Goal: Find specific page/section: Find specific page/section

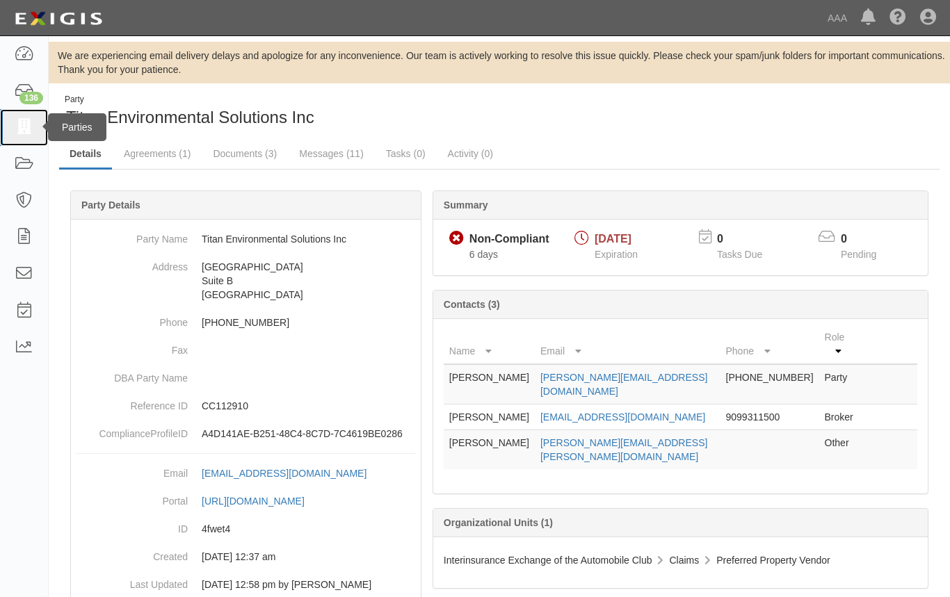
click at [31, 136] on icon at bounding box center [23, 128] width 19 height 16
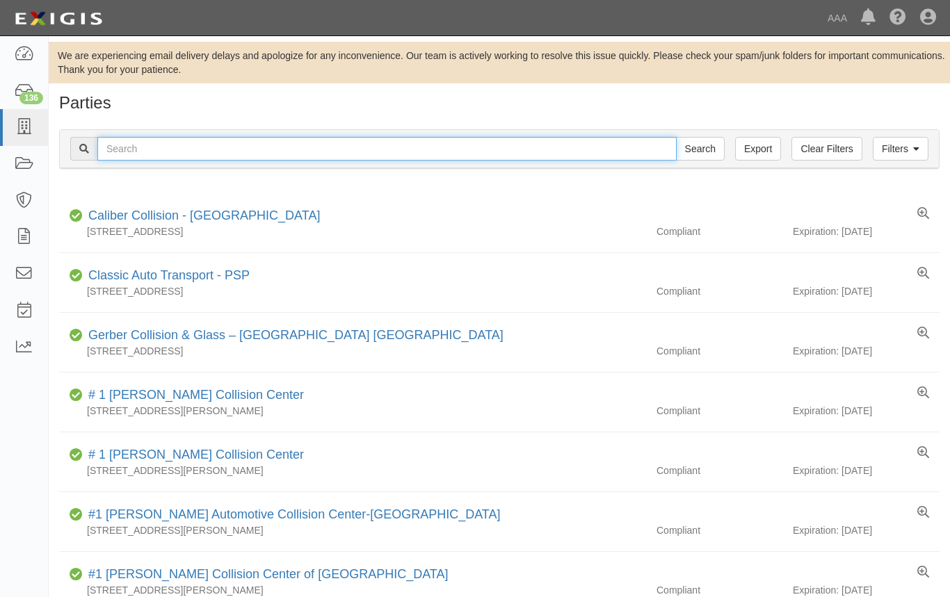
click at [193, 144] on input "text" at bounding box center [386, 149] width 579 height 24
type input "cor partner"
click at [676, 137] on input "Search" at bounding box center [700, 149] width 49 height 24
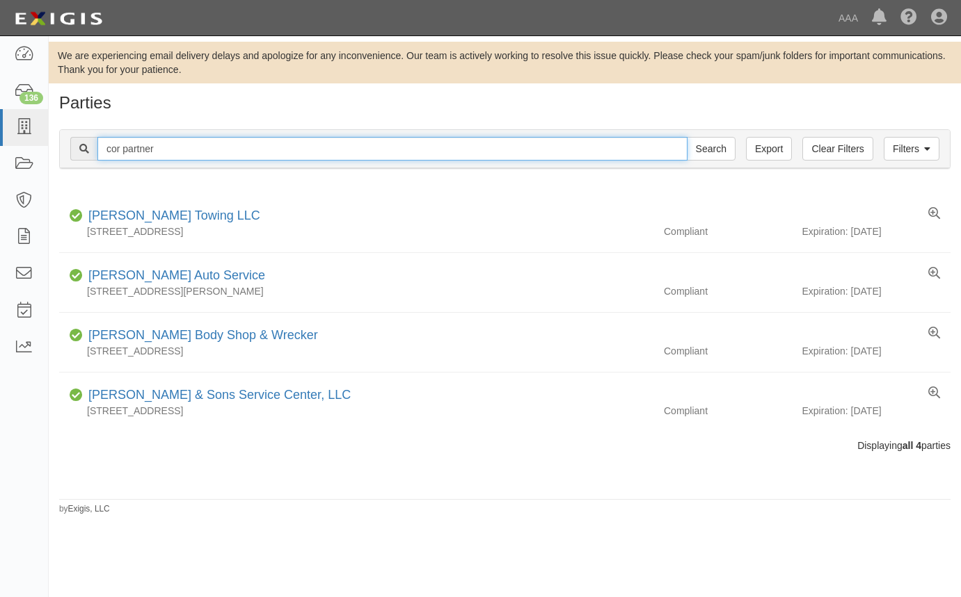
drag, startPoint x: 184, startPoint y: 152, endPoint x: 105, endPoint y: 146, distance: 79.5
click at [105, 146] on input "cor partner" at bounding box center [392, 149] width 590 height 24
click at [129, 147] on input "cor partner" at bounding box center [392, 149] width 590 height 24
type input "cor"
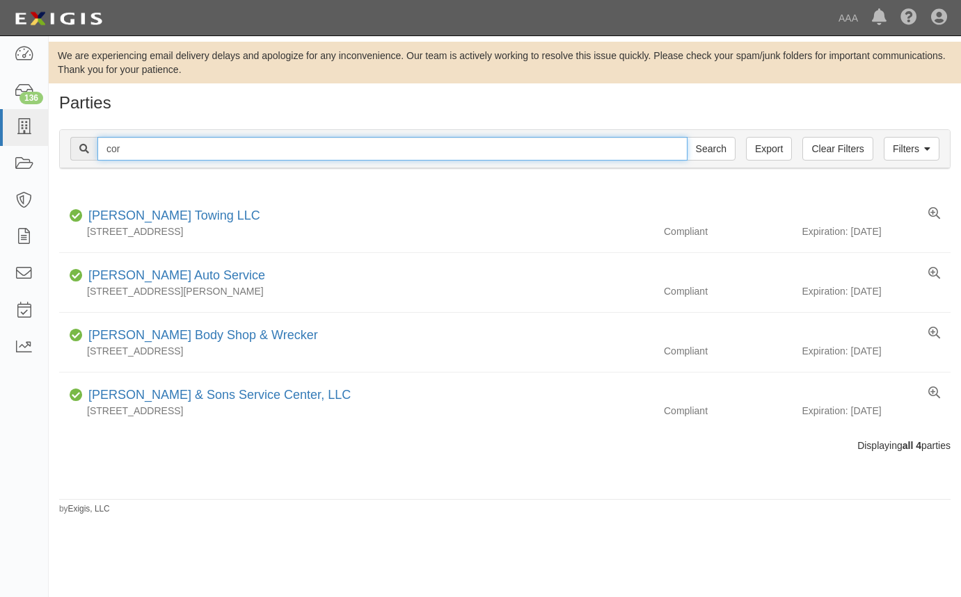
click at [687, 137] on input "Search" at bounding box center [711, 149] width 49 height 24
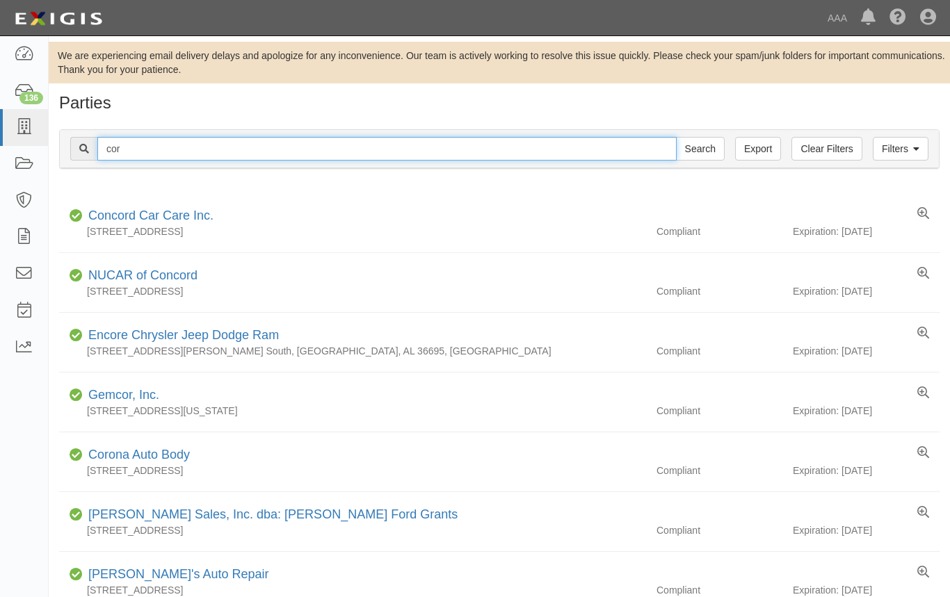
click at [111, 141] on input "cor" at bounding box center [386, 149] width 579 height 24
type input "bwg"
click at [676, 137] on input "Search" at bounding box center [700, 149] width 49 height 24
